Goal: Task Accomplishment & Management: Manage account settings

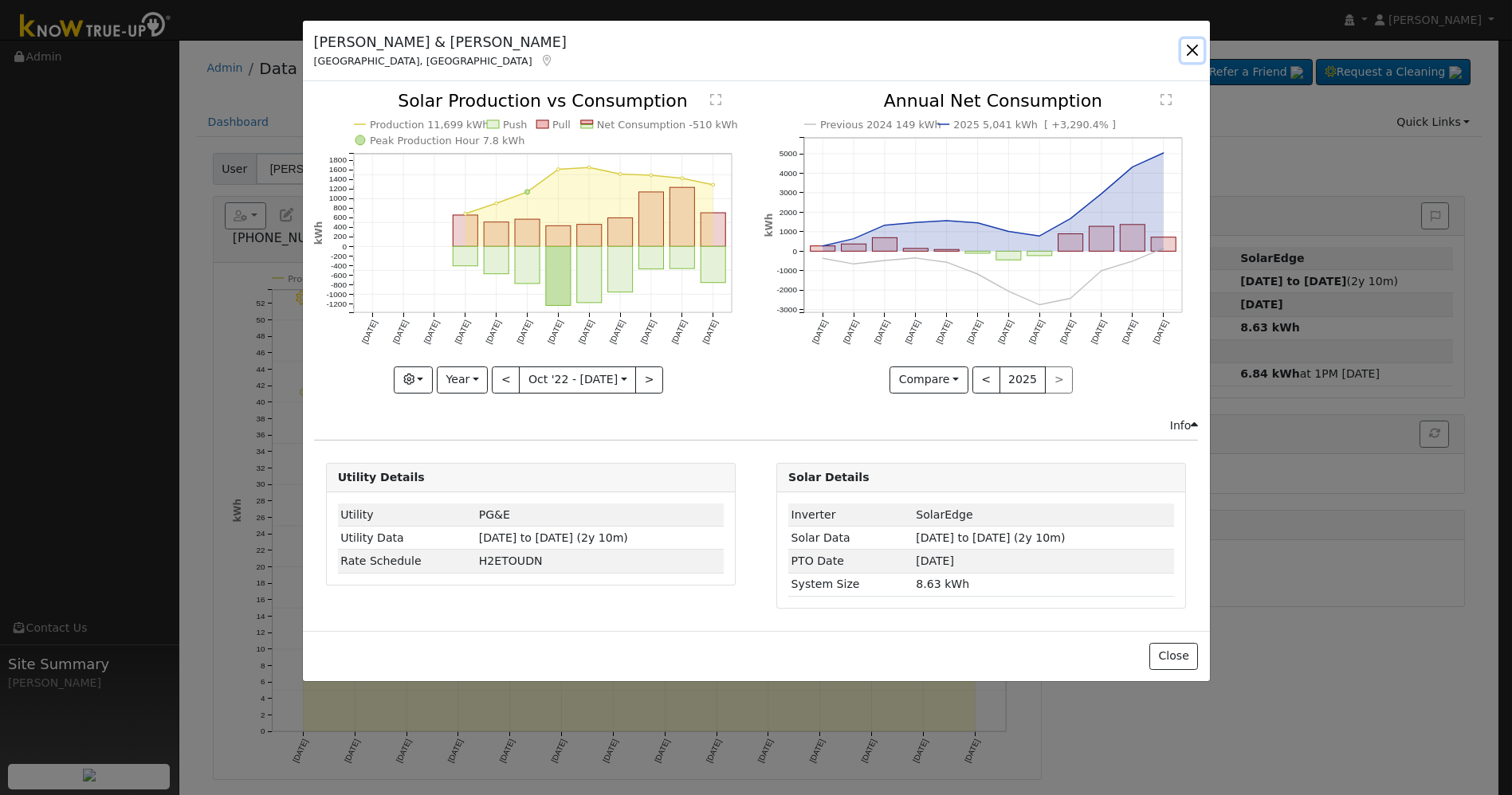
click at [1199, 39] on button "button" at bounding box center [1192, 50] width 23 height 23
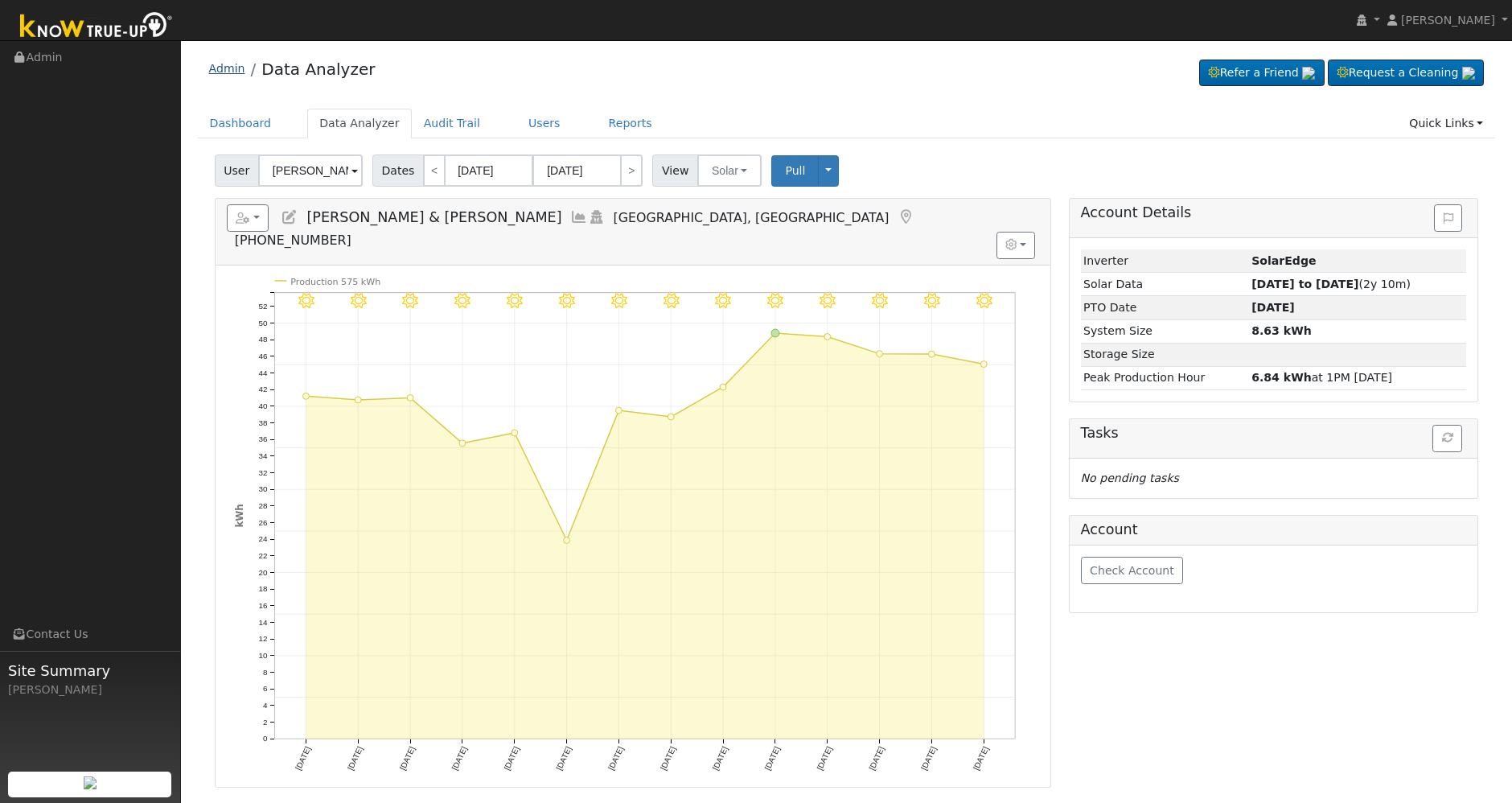
click at [226, 64] on link "Admin" at bounding box center [227, 68] width 36 height 13
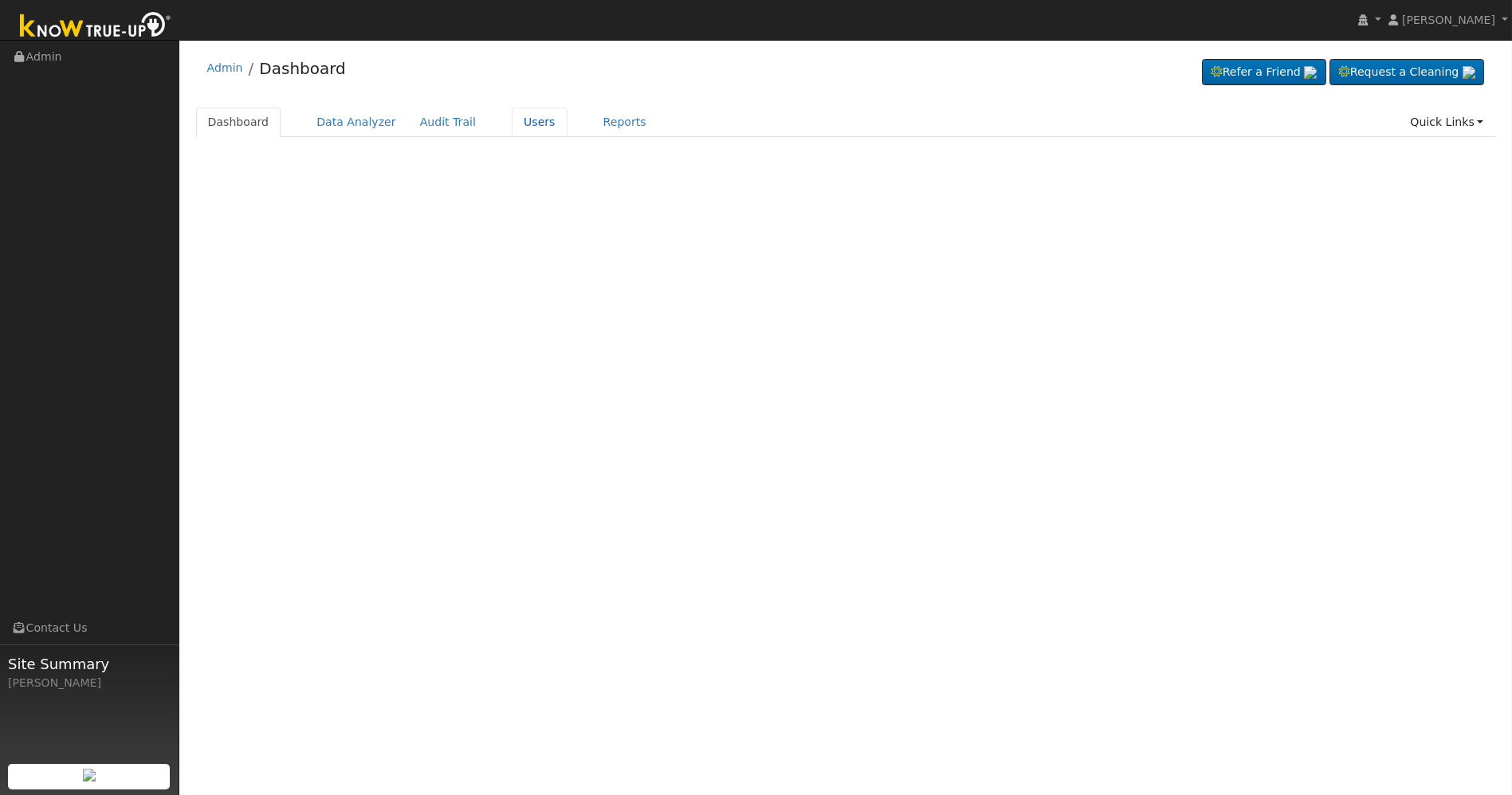
click at [526, 125] on link "Users" at bounding box center [540, 122] width 56 height 29
drag, startPoint x: 343, startPoint y: 128, endPoint x: 259, endPoint y: 134, distance: 84.2
click at [342, 128] on link "Data Analyzer" at bounding box center [356, 122] width 103 height 29
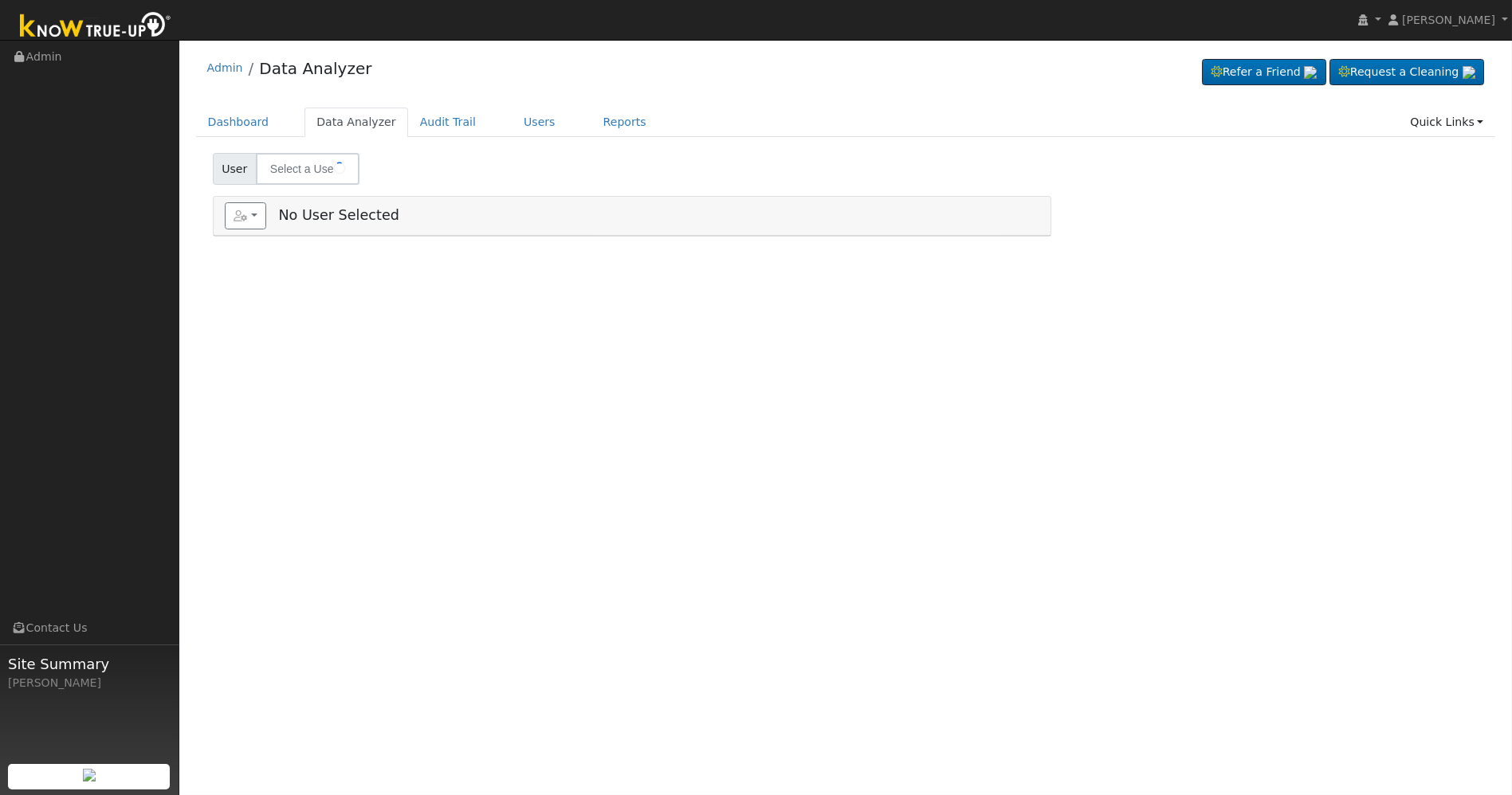
type input "[PERSON_NAME] & [PERSON_NAME]"
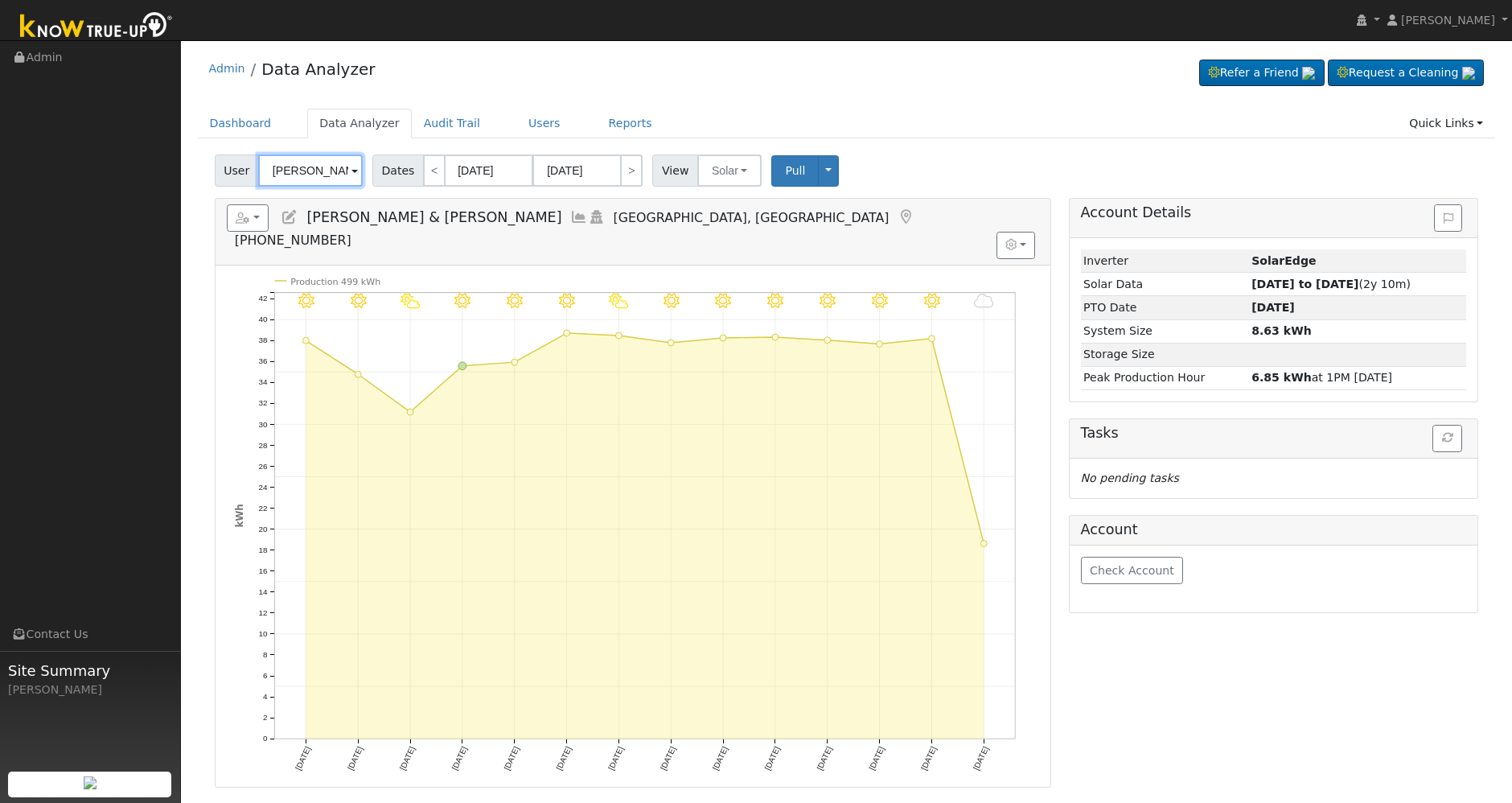
click at [341, 177] on input "[PERSON_NAME] & [PERSON_NAME]" at bounding box center [310, 170] width 104 height 32
click at [1367, 19] on icon at bounding box center [1361, 20] width 10 height 11
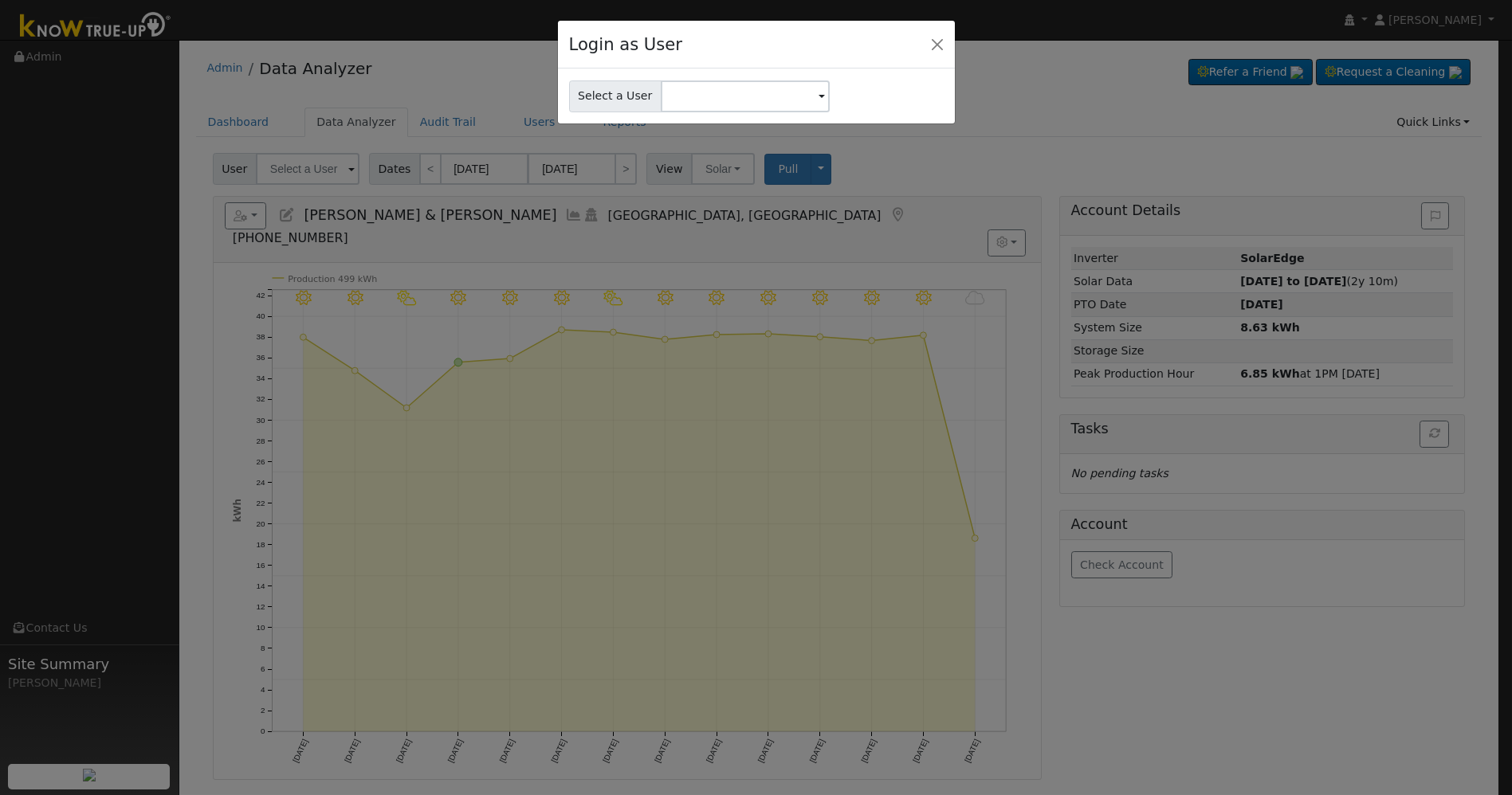
click at [922, 37] on div "Login as User" at bounding box center [756, 45] width 396 height 49
click at [818, 99] on span at bounding box center [821, 97] width 6 height 18
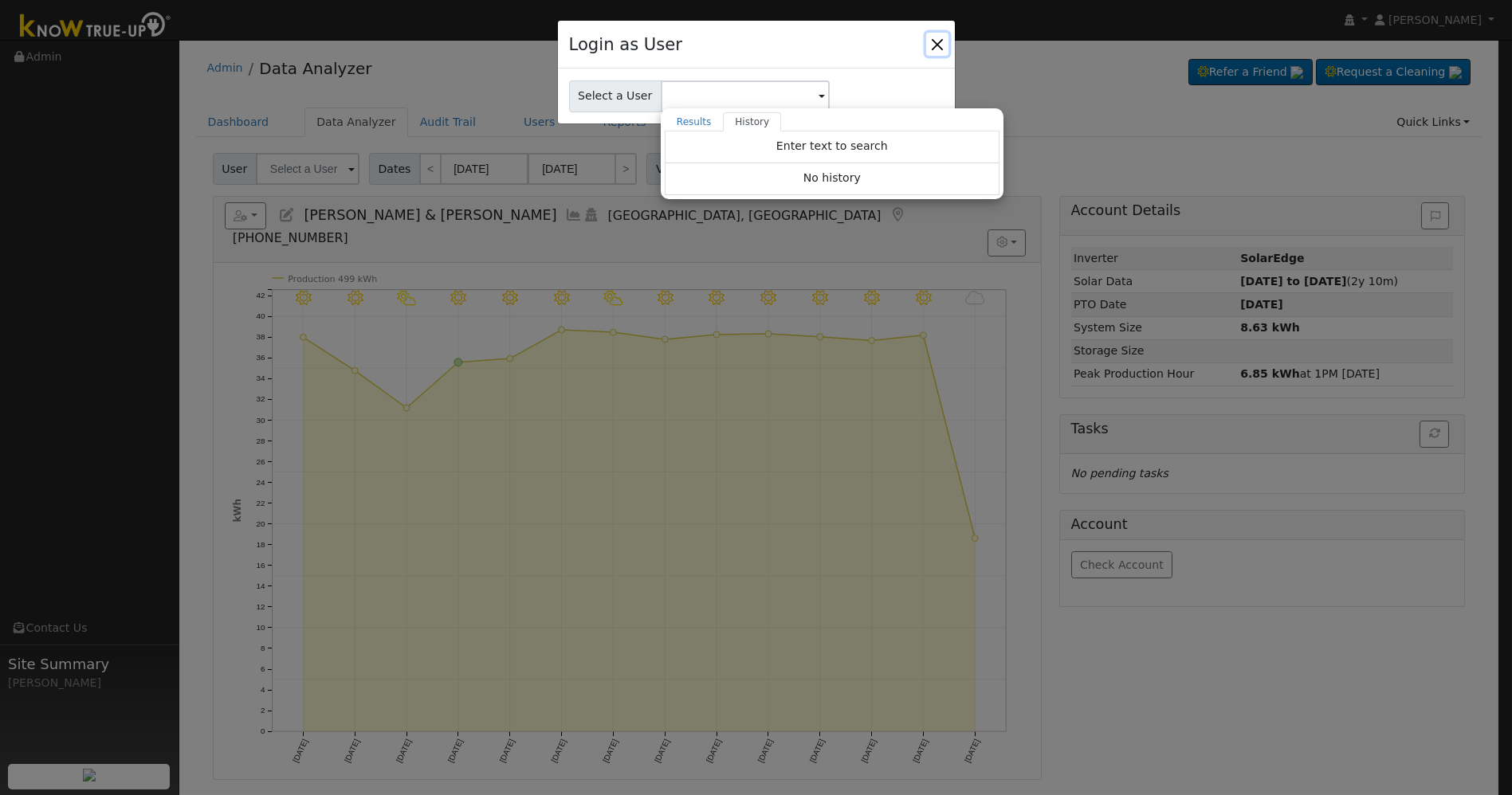
click at [934, 40] on button "Close" at bounding box center [937, 44] width 23 height 23
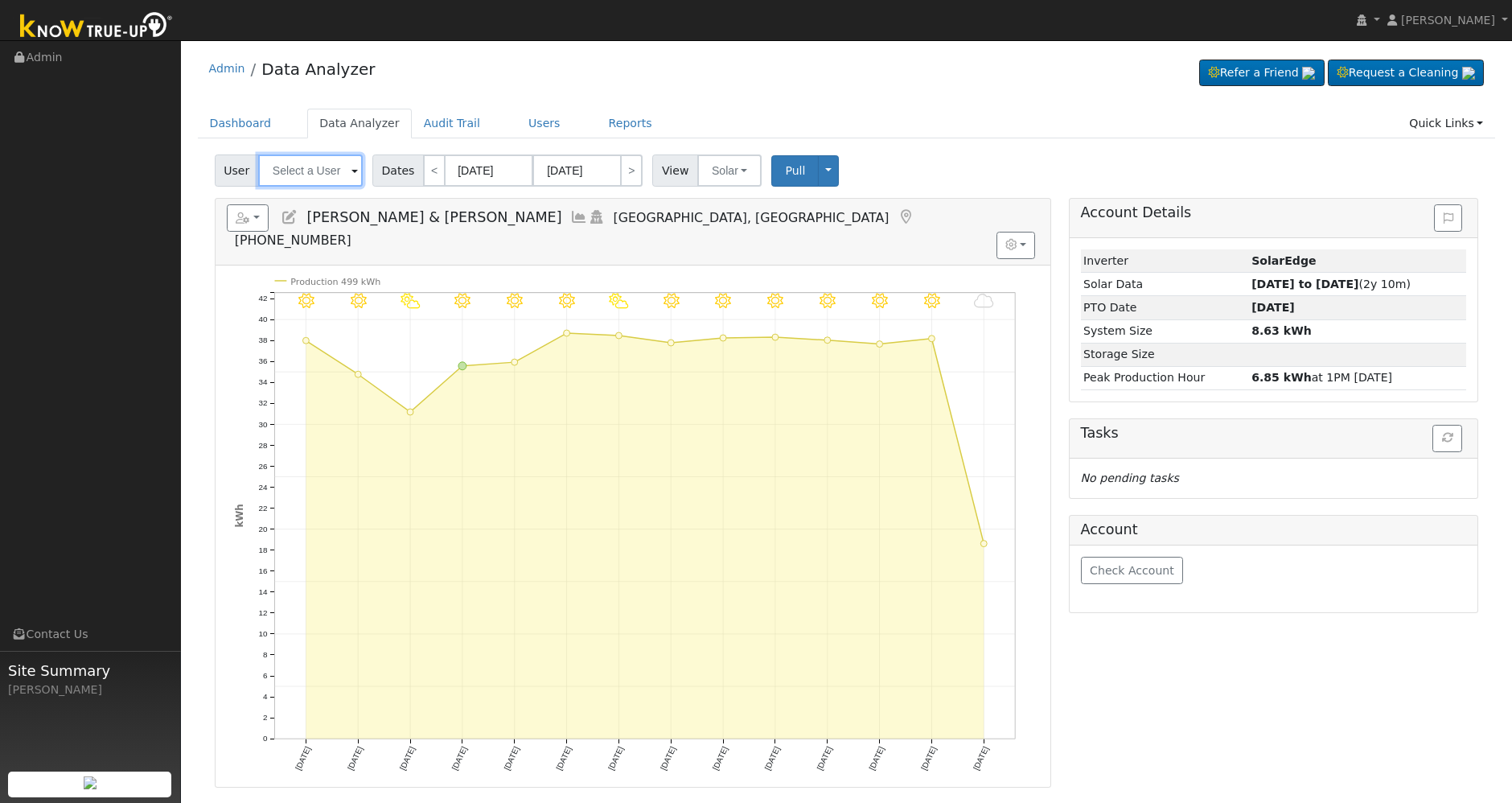
click at [313, 178] on input "text" at bounding box center [310, 170] width 104 height 32
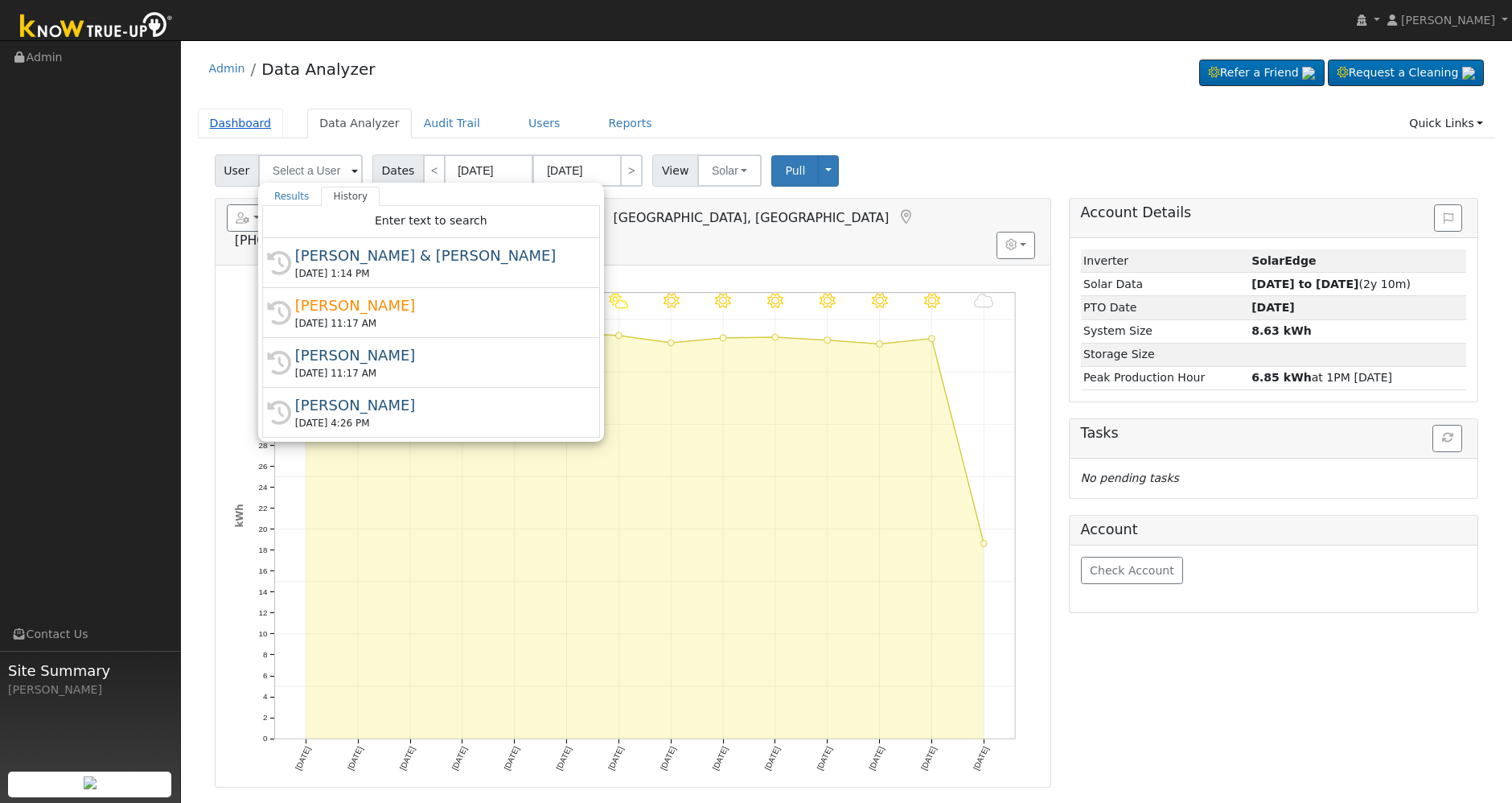
click at [236, 127] on link "Dashboard" at bounding box center [241, 123] width 86 height 30
type input "Gregory & Gina Garrett"
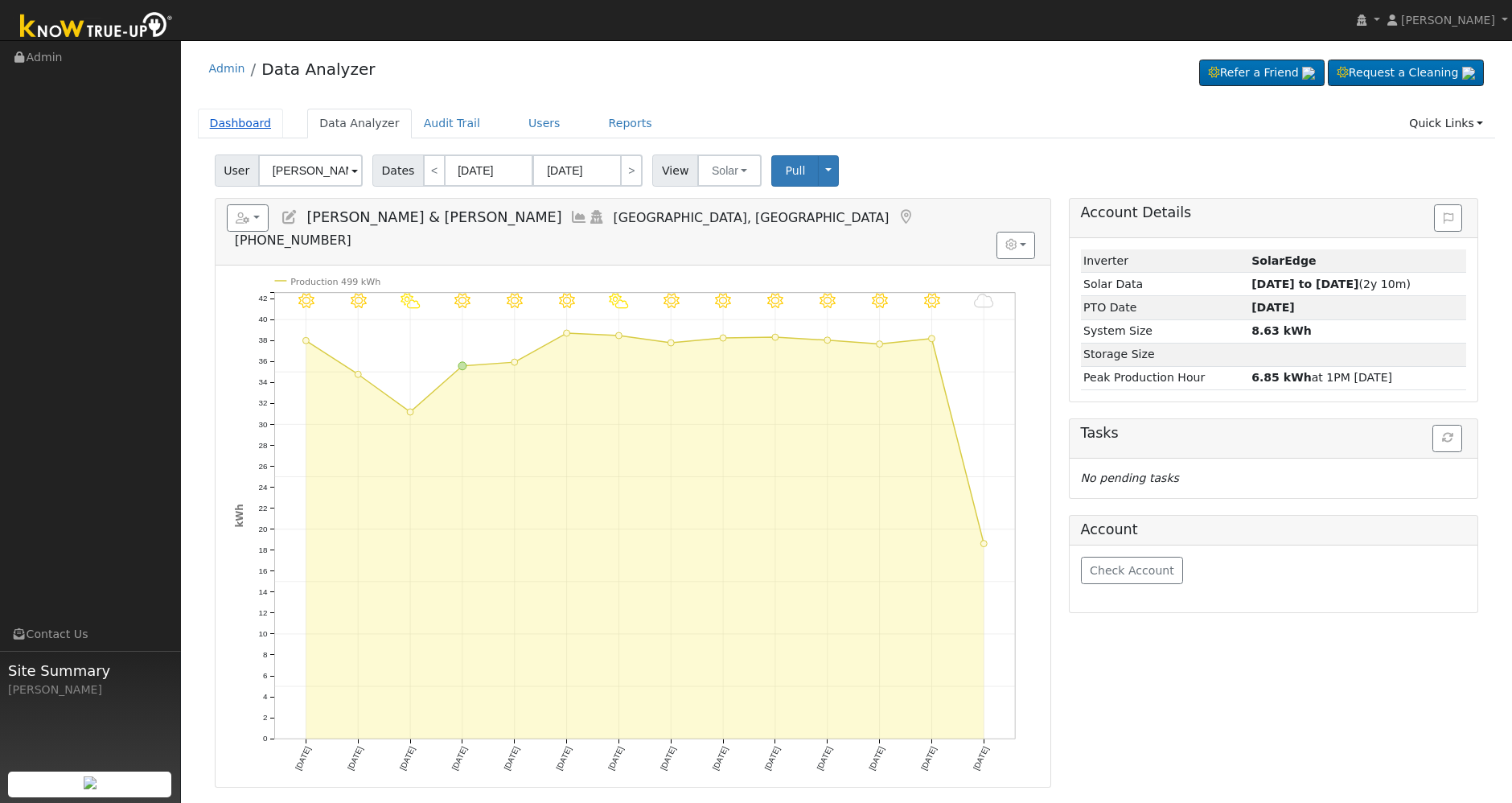
click at [232, 116] on link "Dashboard" at bounding box center [241, 123] width 86 height 30
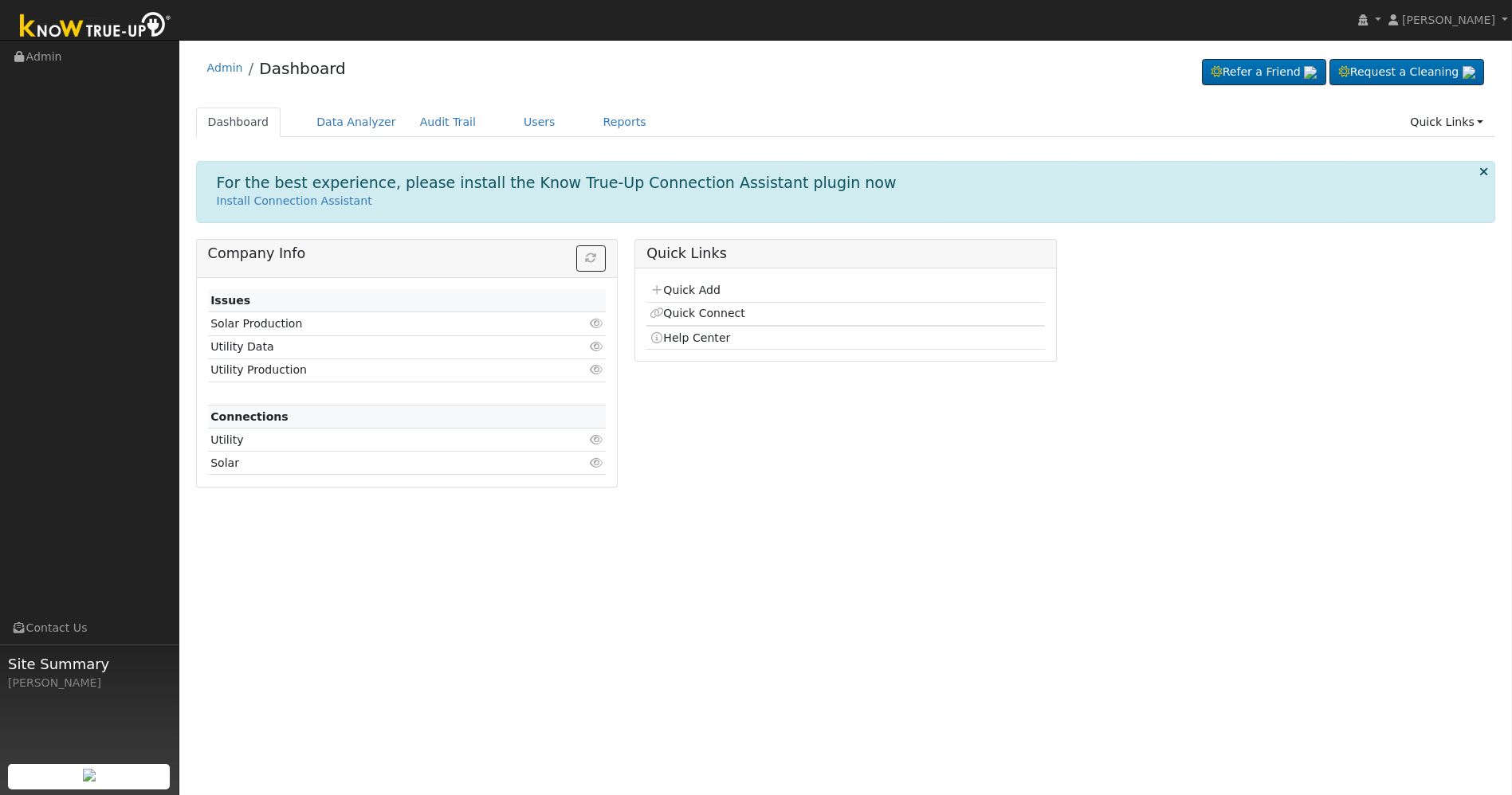
click at [529, 340] on td "Utility Data" at bounding box center [375, 347] width 334 height 23
drag, startPoint x: 260, startPoint y: 346, endPoint x: 333, endPoint y: 342, distance: 73.1
click at [260, 344] on td "Utility Data" at bounding box center [375, 347] width 334 height 23
click at [596, 342] on icon at bounding box center [596, 346] width 15 height 11
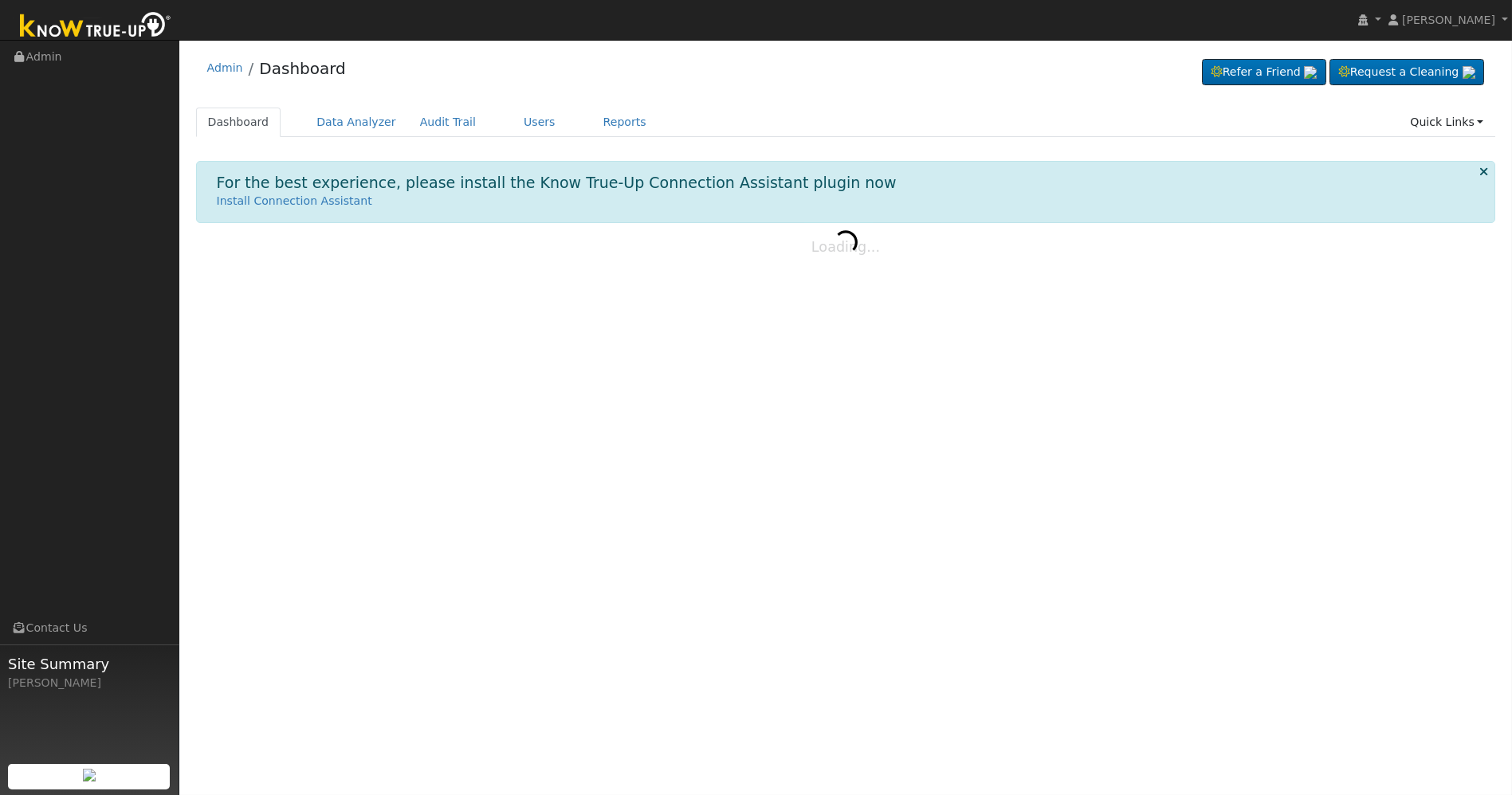
click at [1481, 167] on icon at bounding box center [1483, 172] width 9 height 12
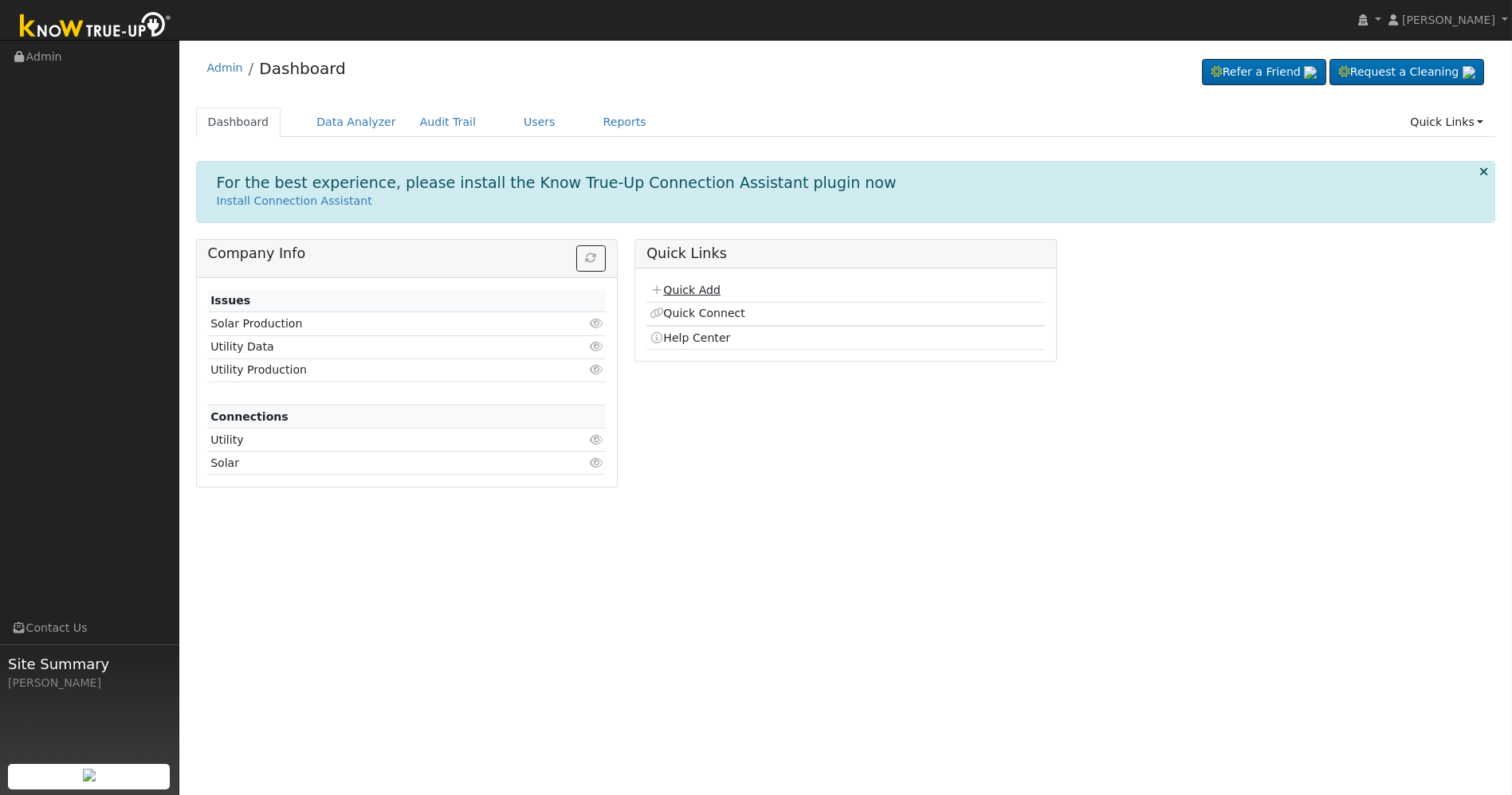
click at [664, 292] on link "Quick Add" at bounding box center [685, 290] width 71 height 13
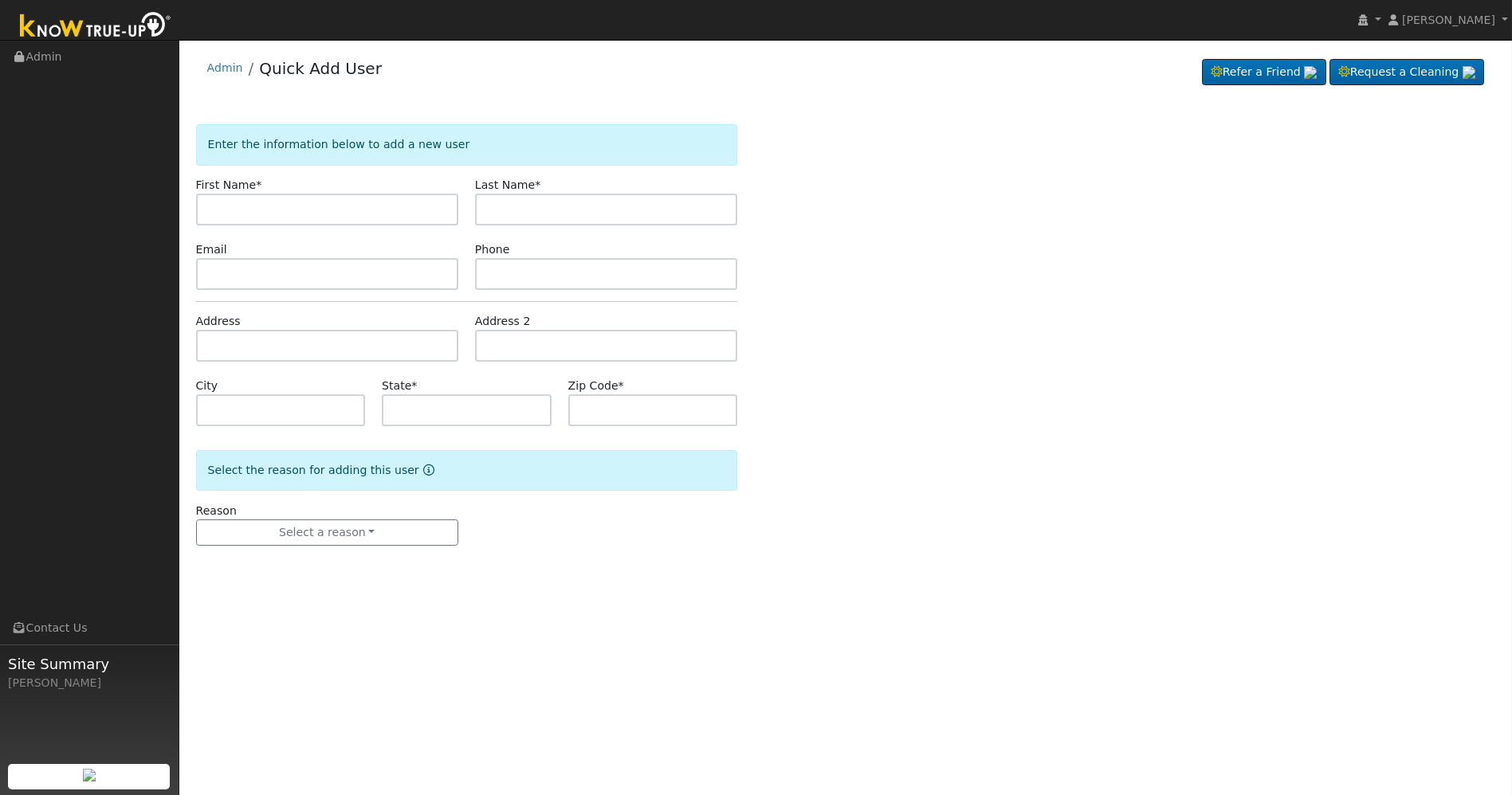
click at [222, 75] on li "Admin" at bounding box center [225, 72] width 36 height 24
click at [227, 68] on link "Admin" at bounding box center [225, 68] width 36 height 13
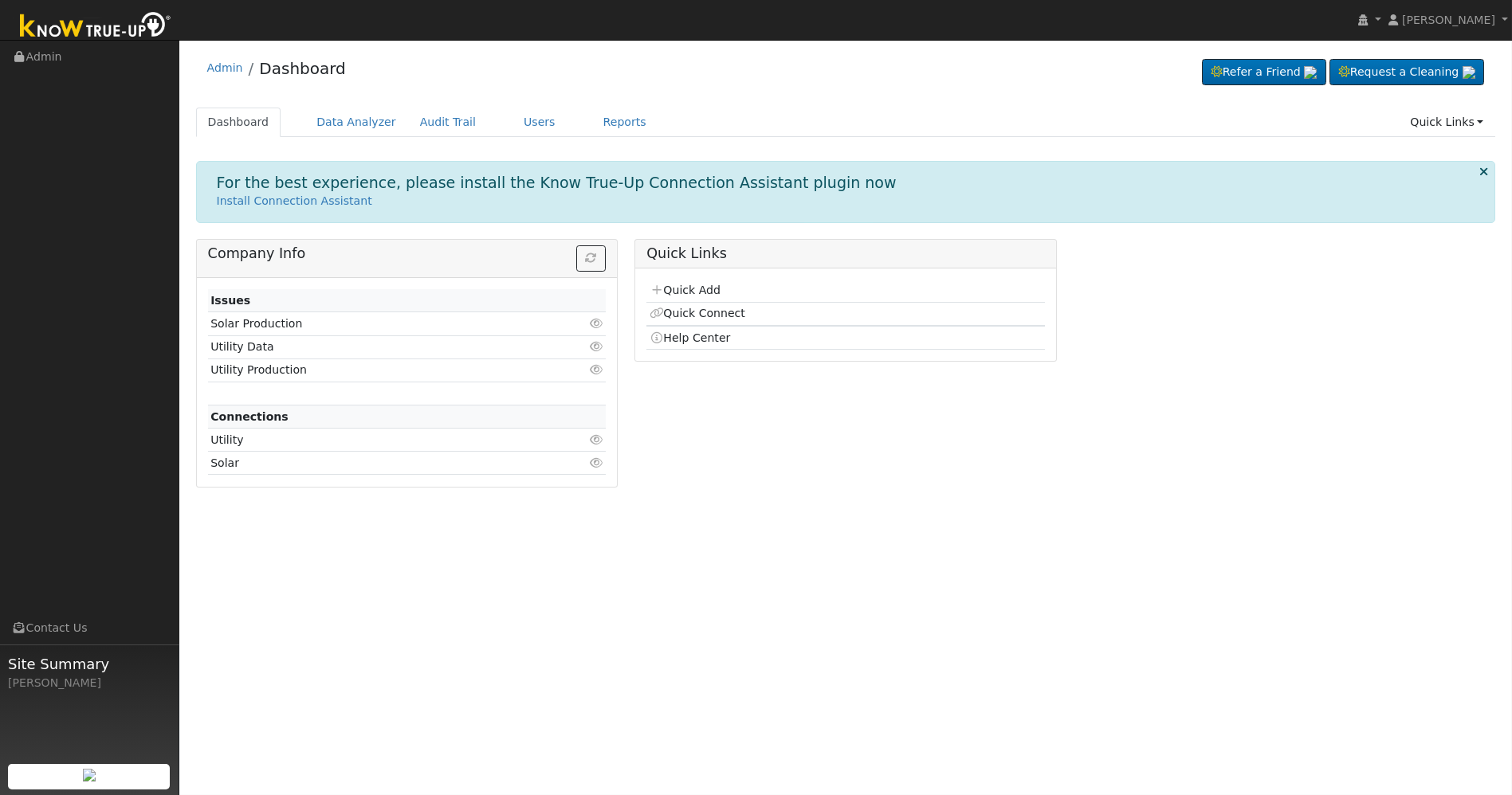
click at [590, 367] on icon at bounding box center [596, 369] width 15 height 11
click at [546, 435] on td "9961" at bounding box center [555, 440] width 100 height 23
click at [226, 68] on link "Admin" at bounding box center [225, 68] width 36 height 13
click at [219, 62] on link "Admin" at bounding box center [225, 68] width 36 height 13
click at [69, 65] on link "Admin" at bounding box center [89, 57] width 180 height 33
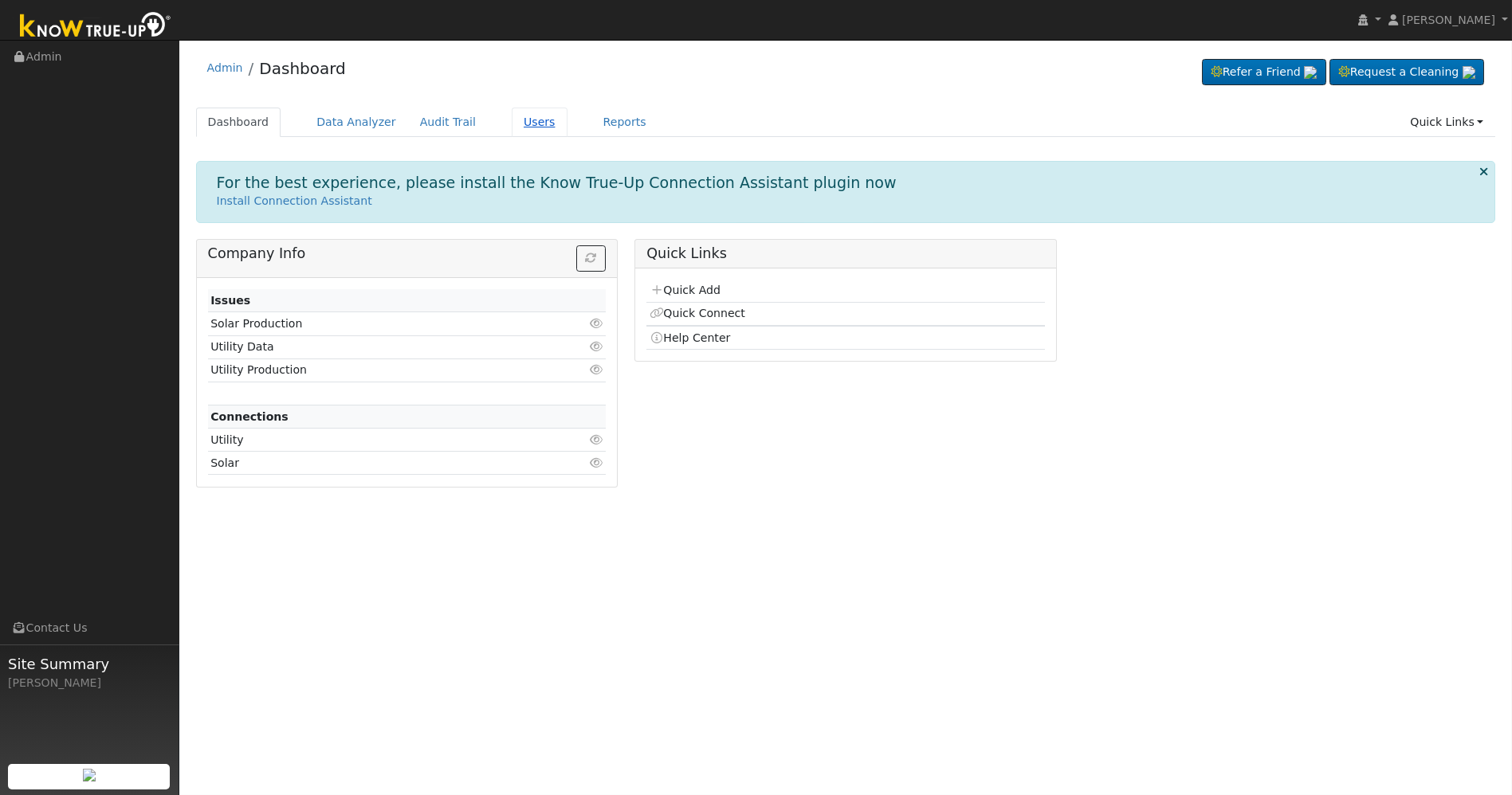
click at [520, 128] on link "Users" at bounding box center [540, 122] width 56 height 29
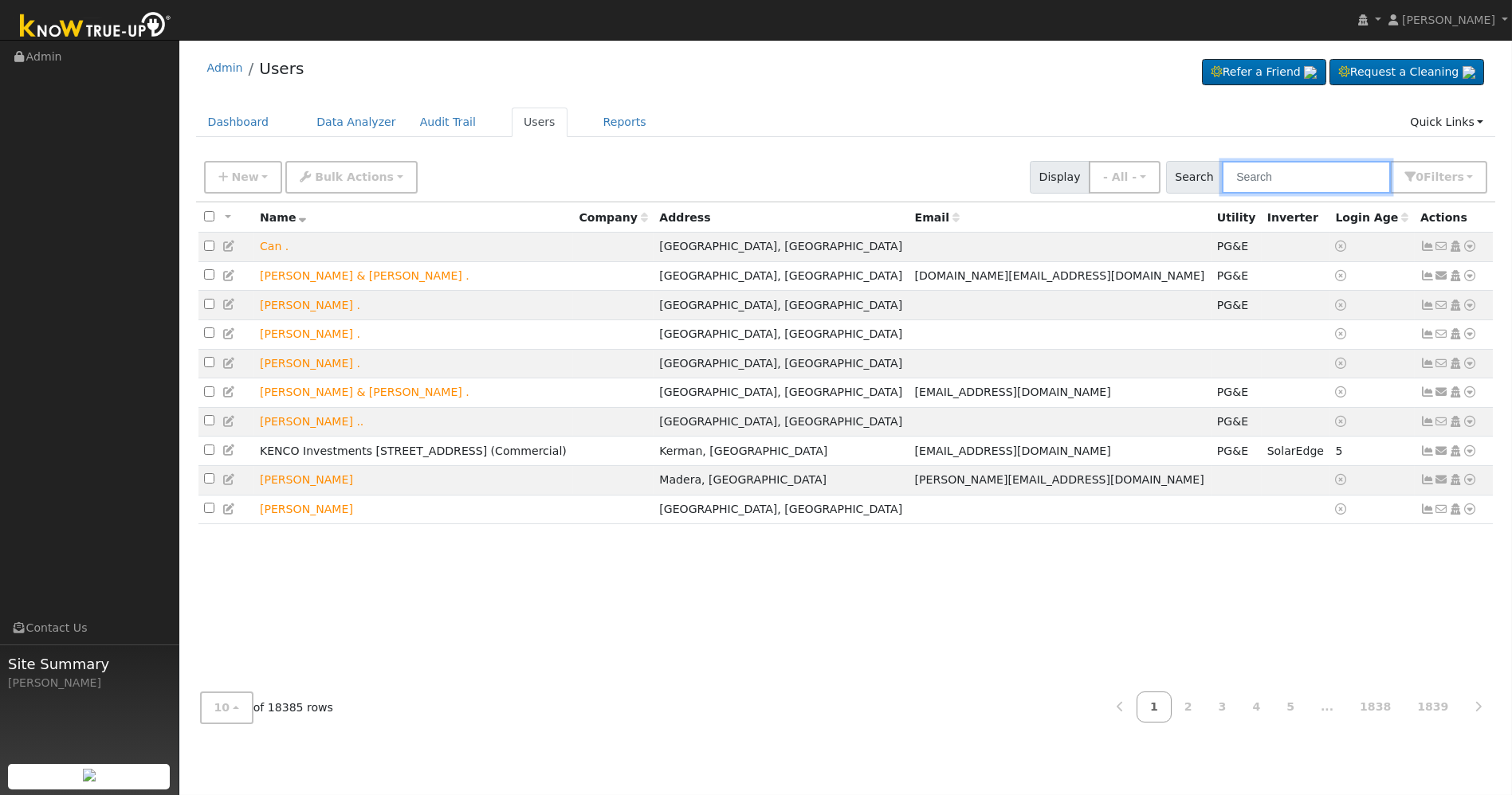
click at [1260, 187] on input "text" at bounding box center [1306, 178] width 169 height 33
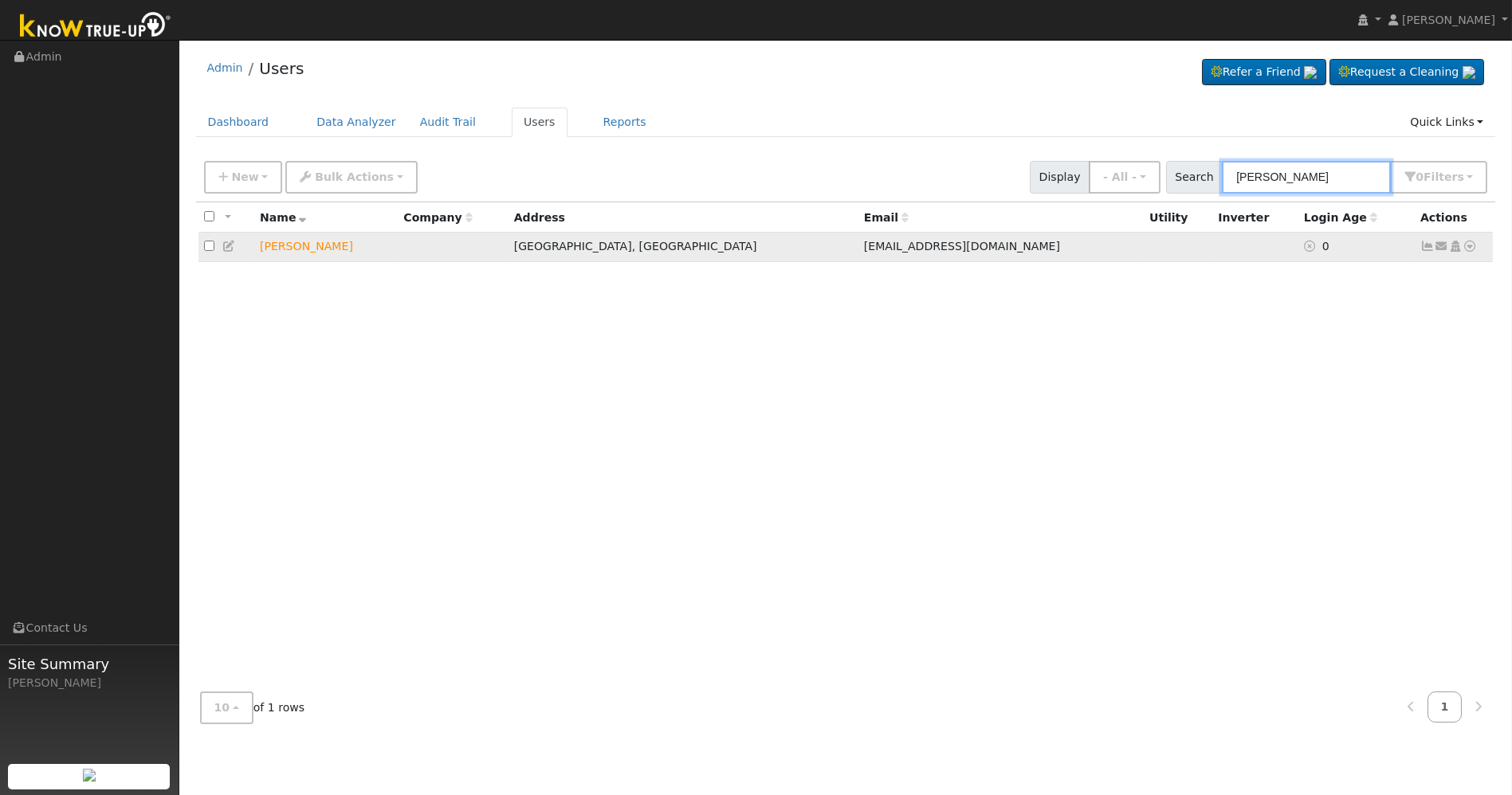
type input "[PERSON_NAME]"
click at [396, 255] on td "[PERSON_NAME]" at bounding box center [325, 247] width 143 height 29
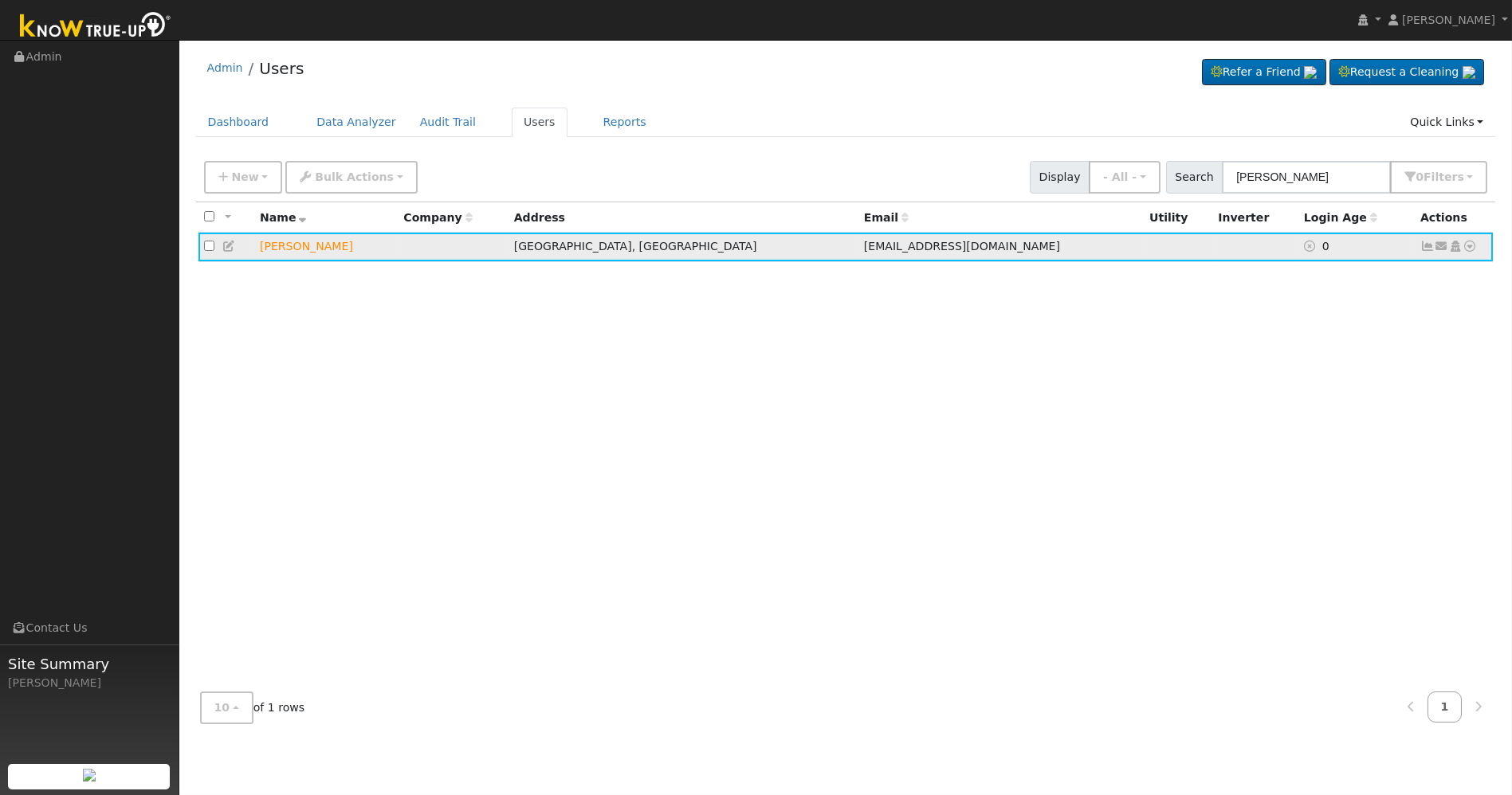
click at [1459, 247] on icon at bounding box center [1455, 245] width 15 height 11
